Goal: Use online tool/utility: Utilize a website feature to perform a specific function

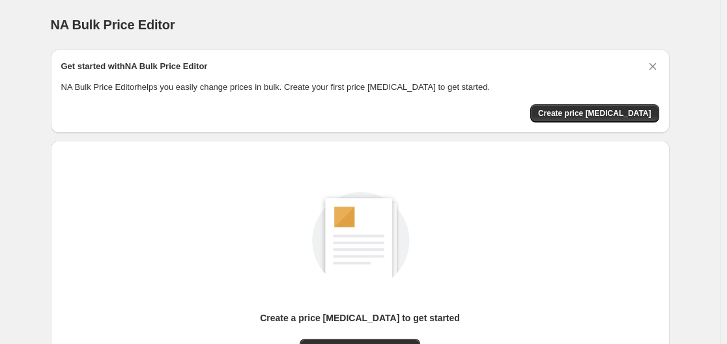
scroll to position [144, 0]
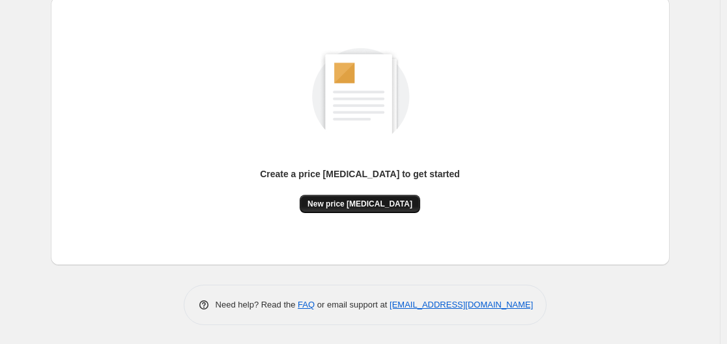
click at [381, 197] on button "New price [MEDICAL_DATA]" at bounding box center [360, 204] width 121 height 18
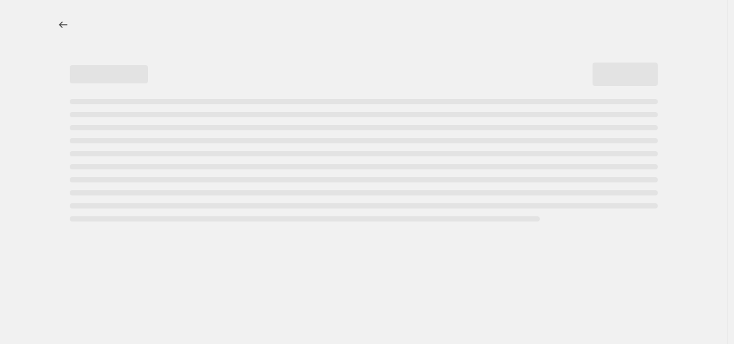
select select "percentage"
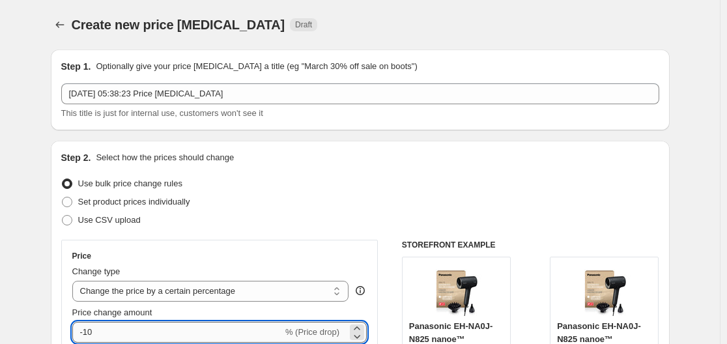
click at [100, 334] on input "-10" at bounding box center [177, 332] width 211 height 21
type input "-1"
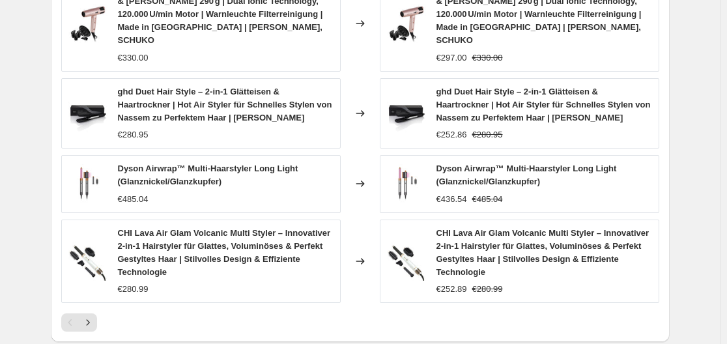
scroll to position [1072, 0]
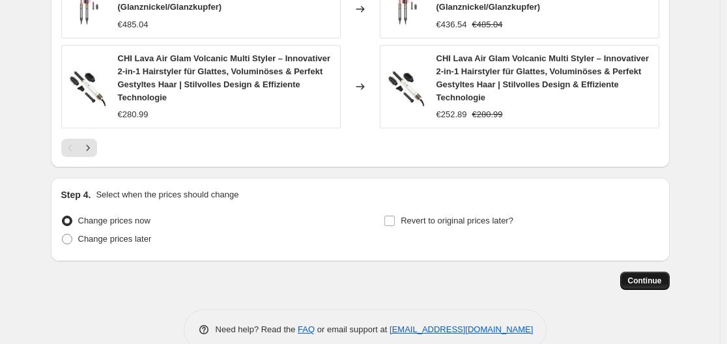
type input "-30"
click at [654, 276] on span "Continue" at bounding box center [645, 281] width 34 height 10
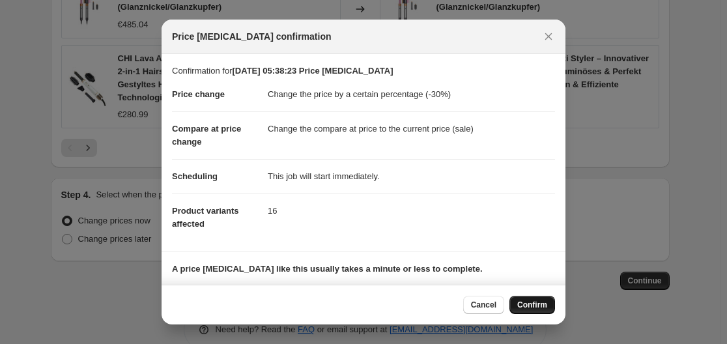
click at [534, 311] on button "Confirm" at bounding box center [533, 305] width 46 height 18
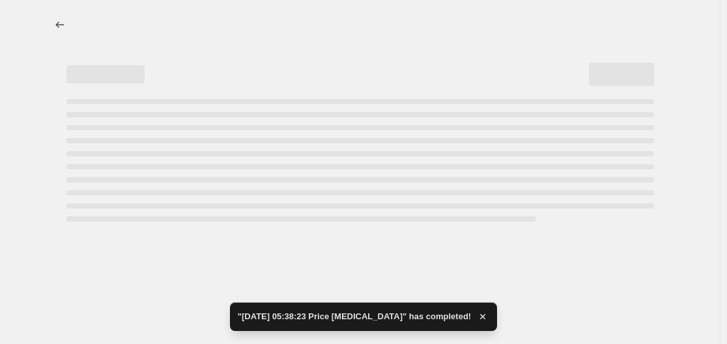
select select "percentage"
